Goal: Book appointment/travel/reservation

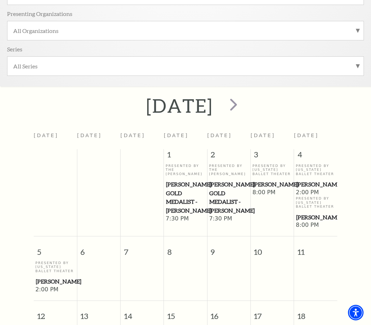
scroll to position [195, 0]
click at [252, 102] on div at bounding box center [232, 106] width 39 height 25
click at [243, 107] on span "next" at bounding box center [233, 105] width 20 height 20
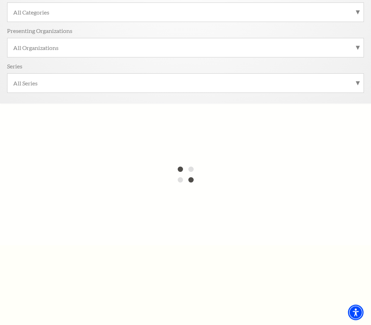
scroll to position [137, 0]
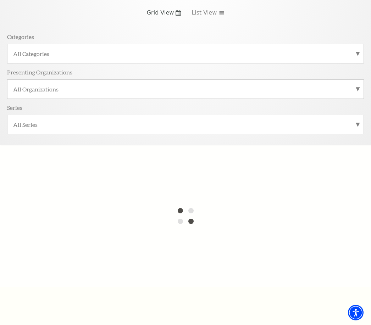
click at [31, 54] on label "All Categories" at bounding box center [185, 53] width 344 height 7
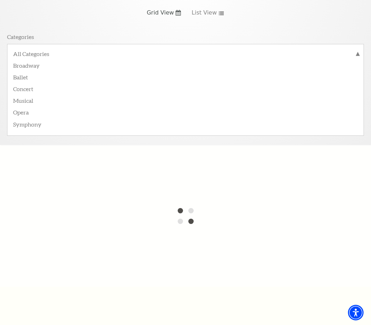
click at [23, 50] on label "All Categories" at bounding box center [185, 54] width 344 height 9
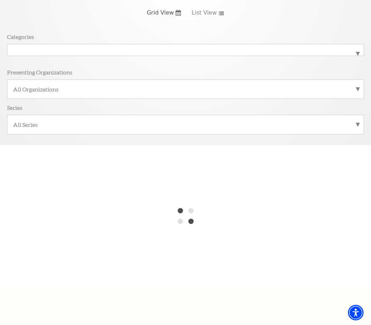
click at [22, 122] on label "All Series" at bounding box center [185, 124] width 344 height 7
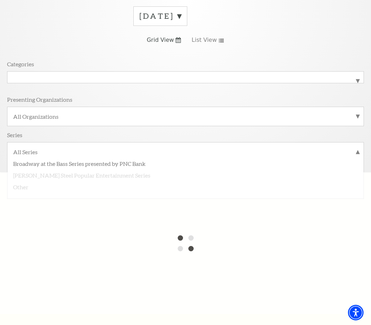
scroll to position [109, 0]
click at [41, 140] on div "Series" at bounding box center [185, 136] width 357 height 11
click at [35, 119] on label "All Organizations" at bounding box center [185, 116] width 344 height 7
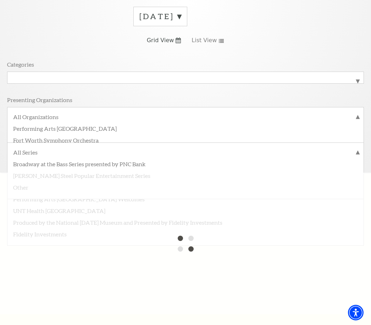
click at [27, 114] on label "All Organizations" at bounding box center [185, 117] width 344 height 9
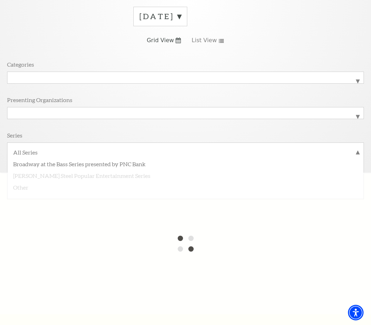
click at [27, 148] on label "All Series" at bounding box center [185, 152] width 344 height 9
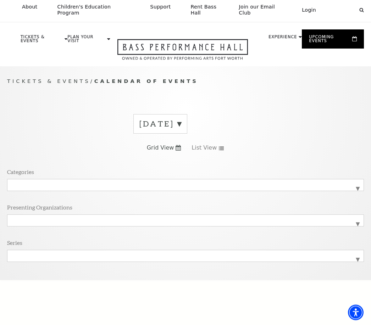
scroll to position [0, 0]
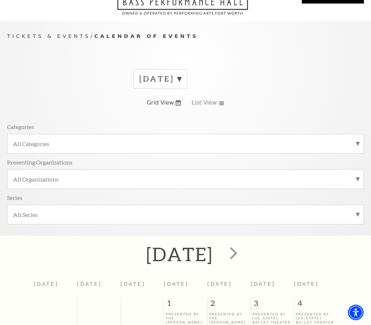
scroll to position [47, 0]
click at [181, 77] on label "October 2025" at bounding box center [160, 78] width 42 height 11
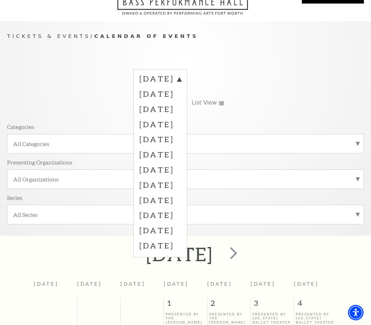
click at [181, 88] on label "November 2025" at bounding box center [160, 93] width 42 height 15
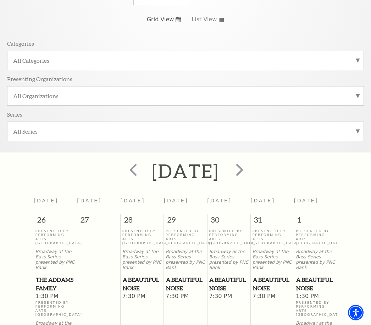
scroll to position [0, 0]
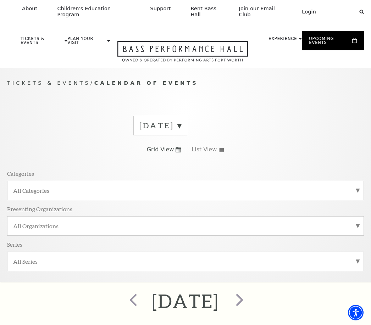
click at [181, 126] on label "November 2025" at bounding box center [160, 125] width 42 height 11
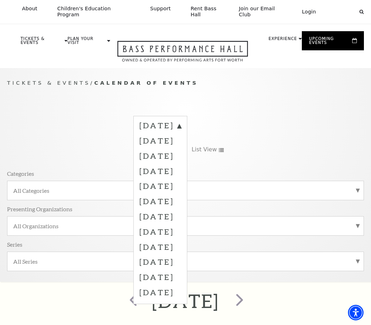
click at [181, 127] on label "October 2025" at bounding box center [160, 126] width 42 height 13
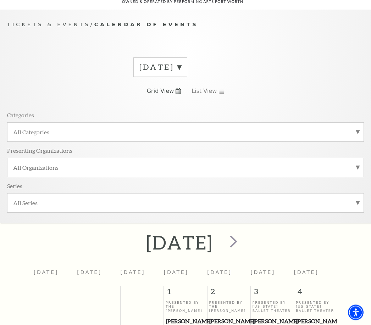
scroll to position [68, 0]
